Goal: Find specific page/section: Find specific page/section

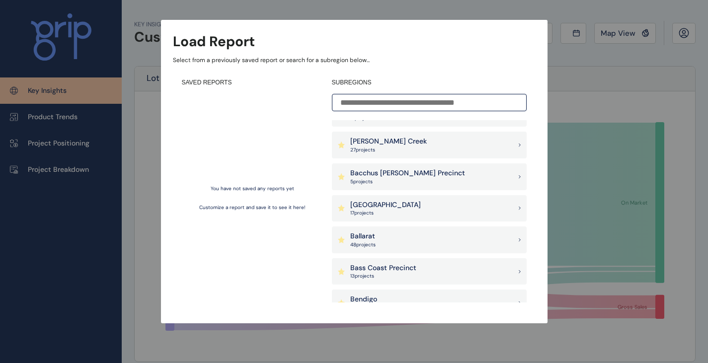
scroll to position [99, 0]
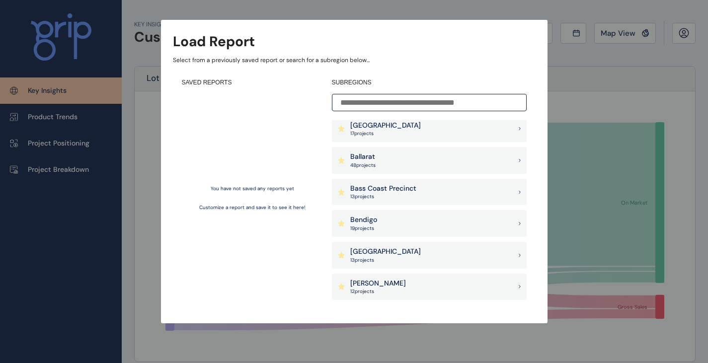
click at [384, 157] on div "Ballarat 48 project s" at bounding box center [429, 160] width 195 height 27
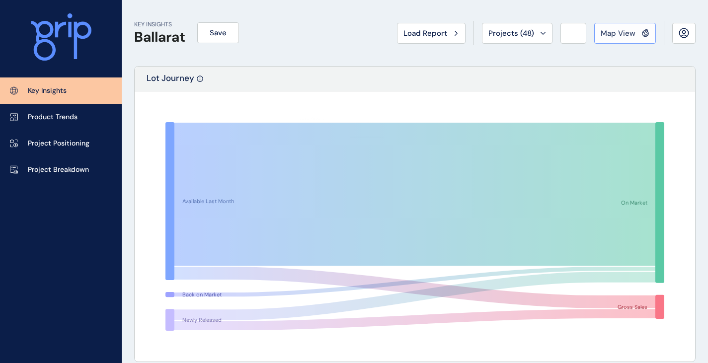
click at [631, 40] on button "Map View" at bounding box center [625, 33] width 62 height 21
